Goal: Task Accomplishment & Management: Use online tool/utility

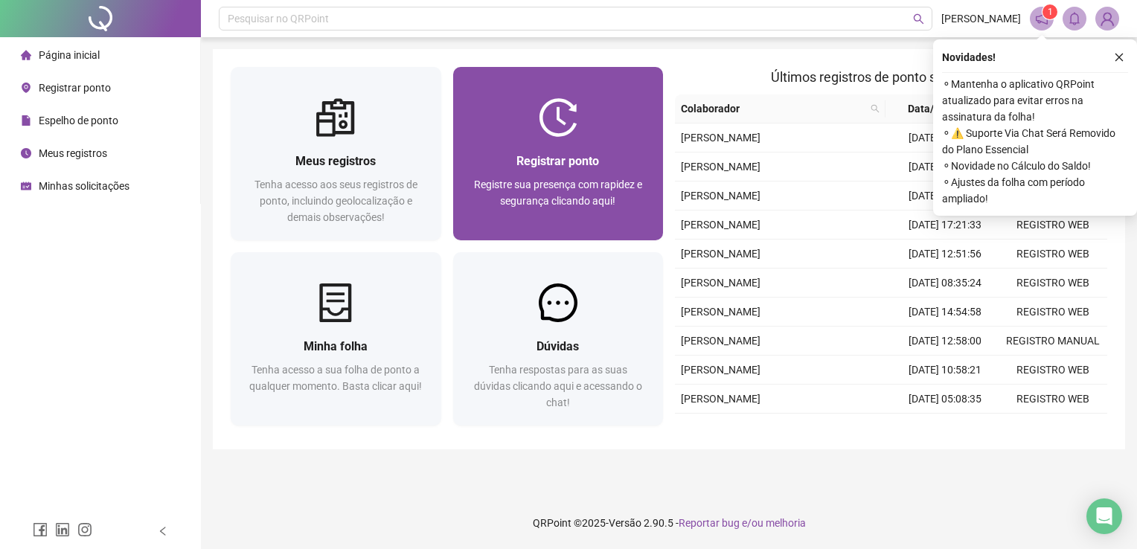
drag, startPoint x: 0, startPoint y: 0, endPoint x: 631, endPoint y: 145, distance: 647.5
click at [631, 145] on div "Registrar ponto Registre sua presença com rapidez e segurança clicando aqui!" at bounding box center [558, 188] width 211 height 103
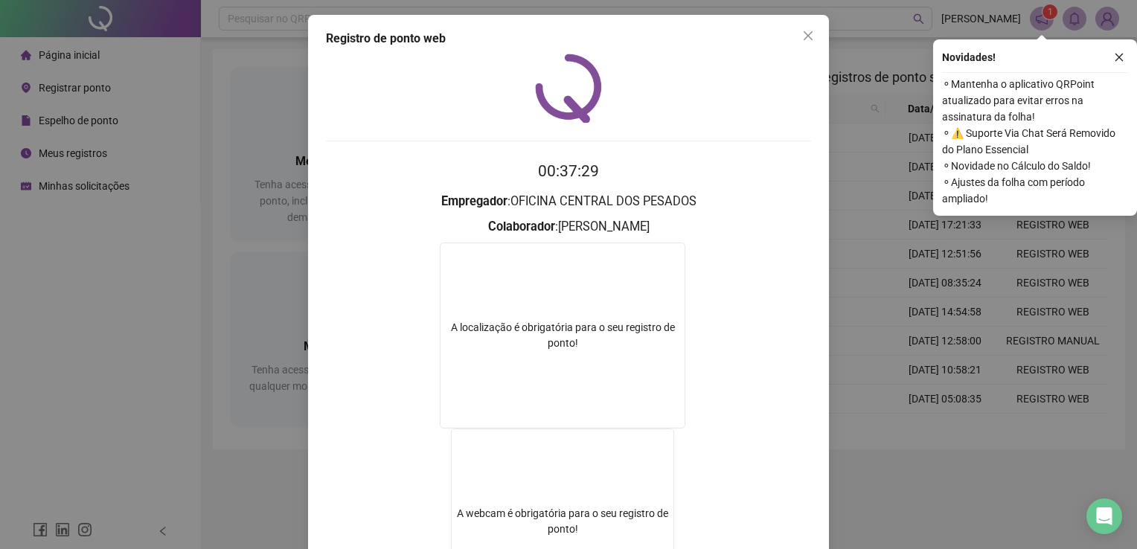
click at [950, 469] on div "Registro de ponto web 00:37:29 Empregador : OFICINA CENTRAL DOS PESADOS Colabor…" at bounding box center [568, 274] width 1137 height 549
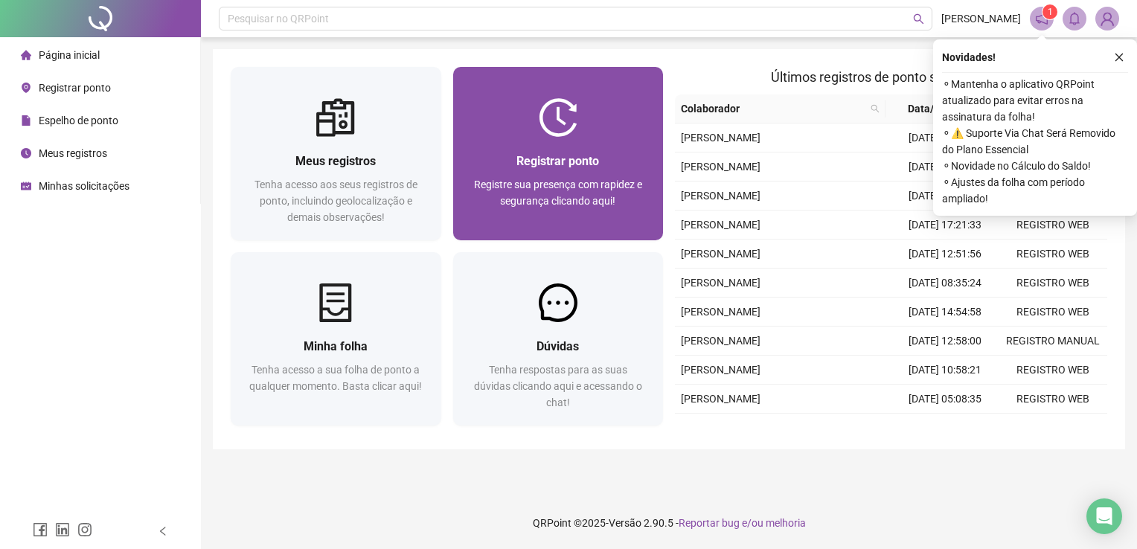
click at [601, 106] on div at bounding box center [558, 117] width 211 height 39
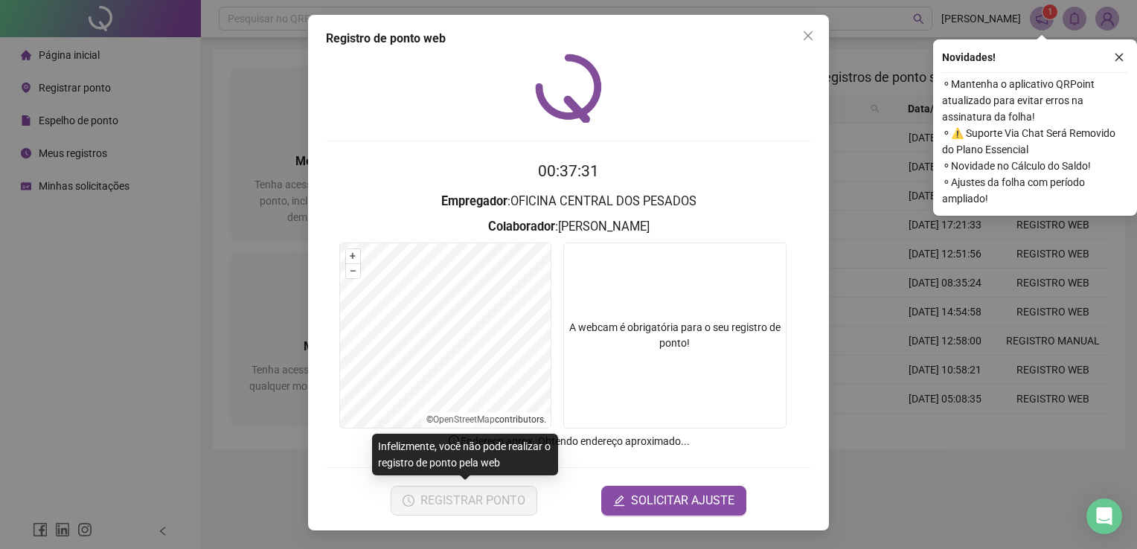
click at [488, 486] on button "REGISTRAR PONTO" at bounding box center [464, 501] width 147 height 30
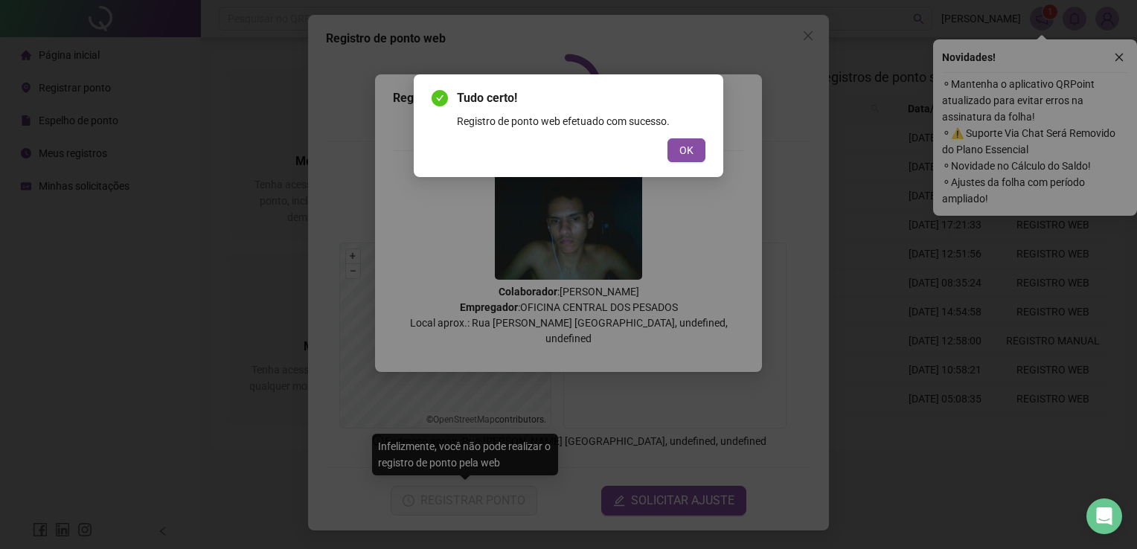
click at [813, 36] on div "Tudo certo! Registro de ponto web efetuado com sucesso. OK" at bounding box center [568, 274] width 1137 height 549
click at [680, 153] on span "OK" at bounding box center [686, 150] width 14 height 16
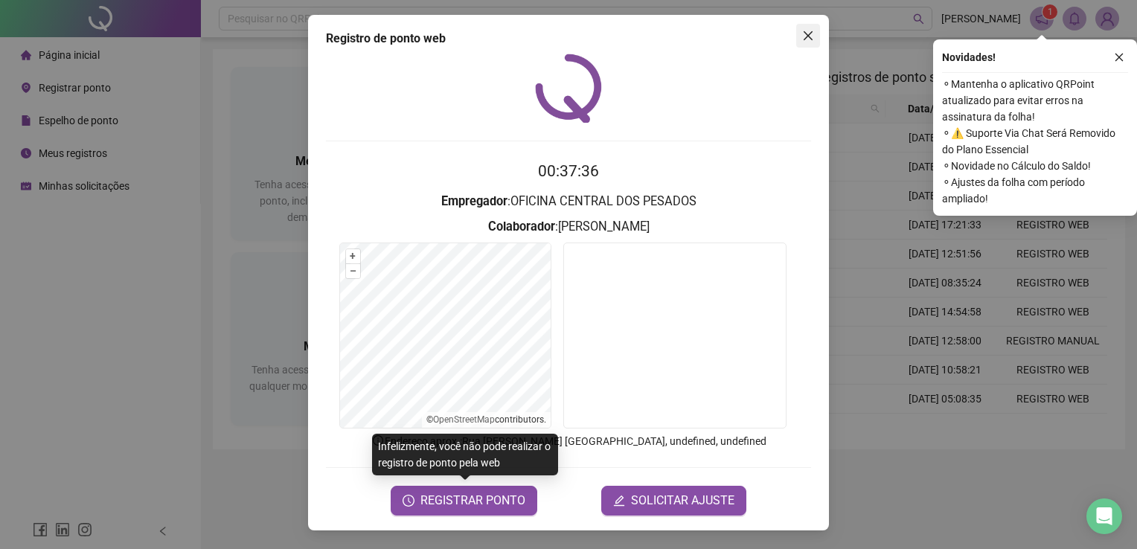
click at [814, 30] on span "Close" at bounding box center [808, 36] width 24 height 12
